Goal: Task Accomplishment & Management: Manage account settings

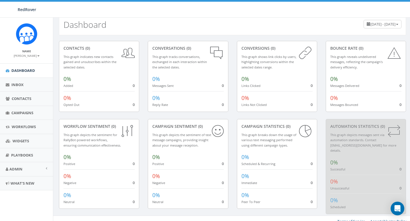
scroll to position [20, 0]
click at [20, 169] on span "Admin" at bounding box center [15, 169] width 13 height 5
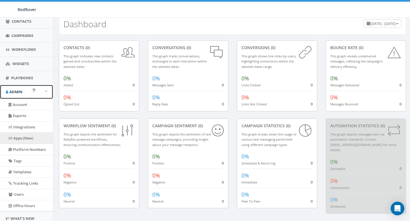
scroll to position [80, 0]
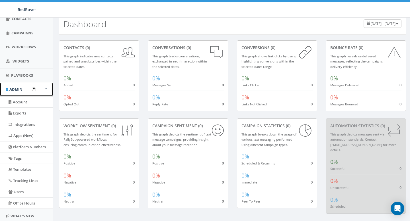
click at [47, 88] on span at bounding box center [46, 89] width 2 height 4
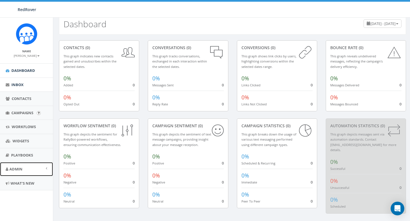
scroll to position [0, 0]
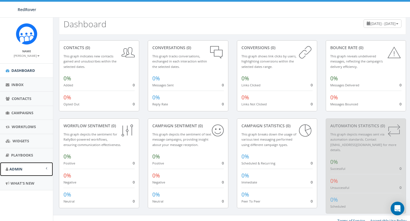
click at [15, 173] on link "Admin" at bounding box center [26, 169] width 53 height 14
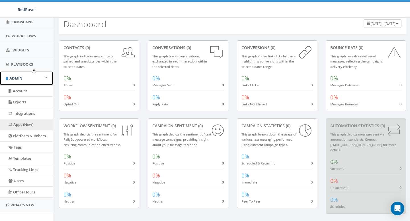
scroll to position [98, 0]
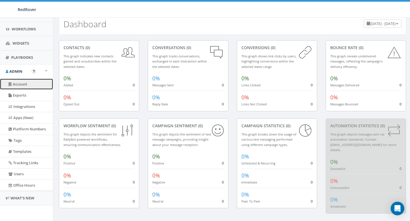
click at [25, 86] on link "Account" at bounding box center [26, 84] width 53 height 11
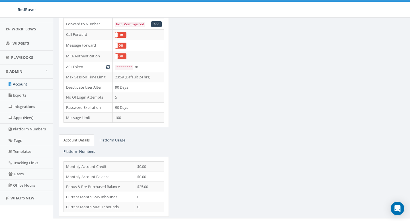
scroll to position [151, 0]
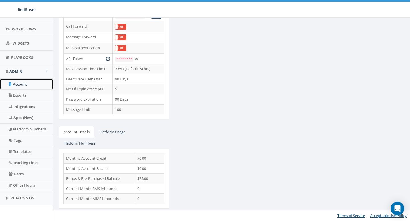
click at [32, 87] on link "Account" at bounding box center [26, 84] width 53 height 11
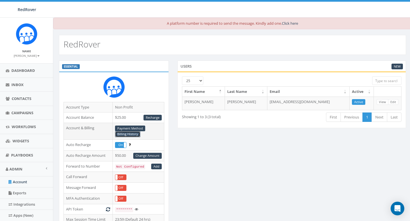
click at [121, 135] on link "Billing History" at bounding box center [127, 134] width 25 height 6
